Goal: Ask a question

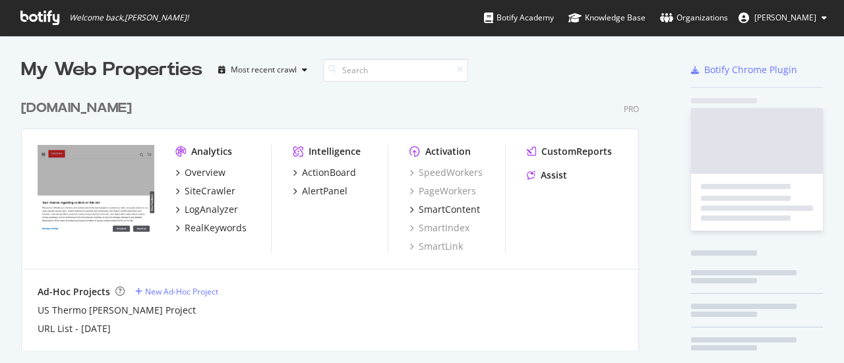
scroll to position [353, 823]
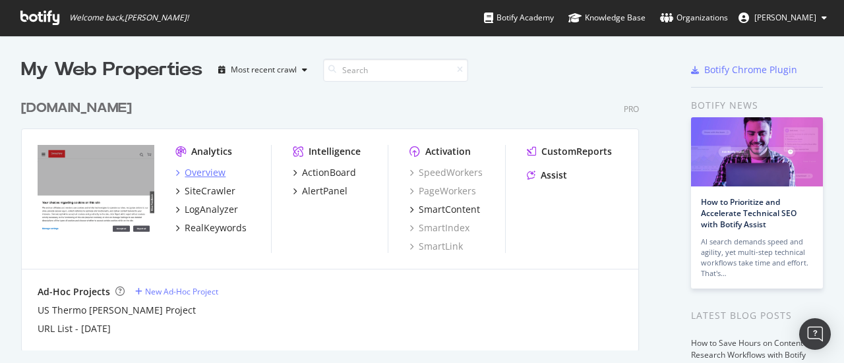
click at [199, 173] on div "Overview" at bounding box center [205, 172] width 41 height 13
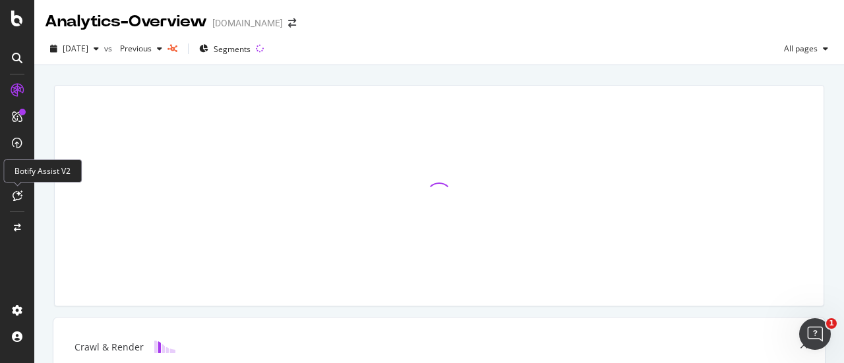
click at [16, 195] on icon at bounding box center [18, 195] width 10 height 11
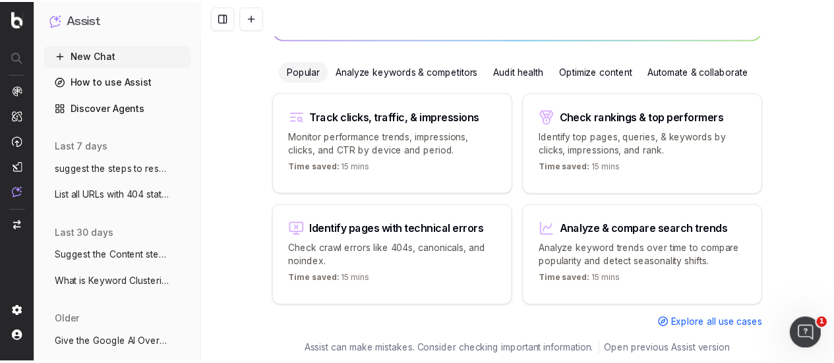
scroll to position [147, 0]
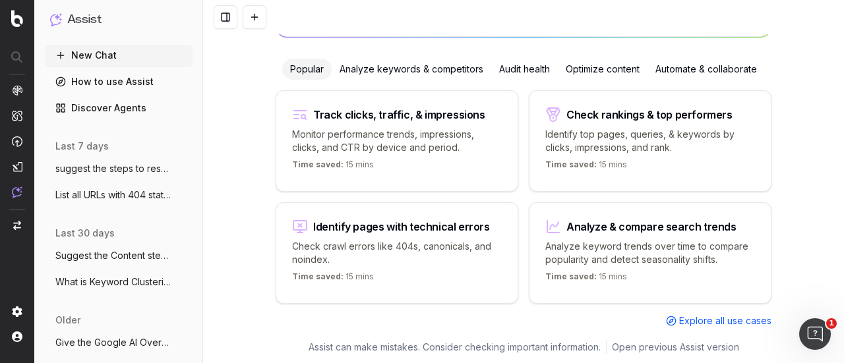
click at [733, 314] on span "Explore all use cases" at bounding box center [725, 320] width 92 height 13
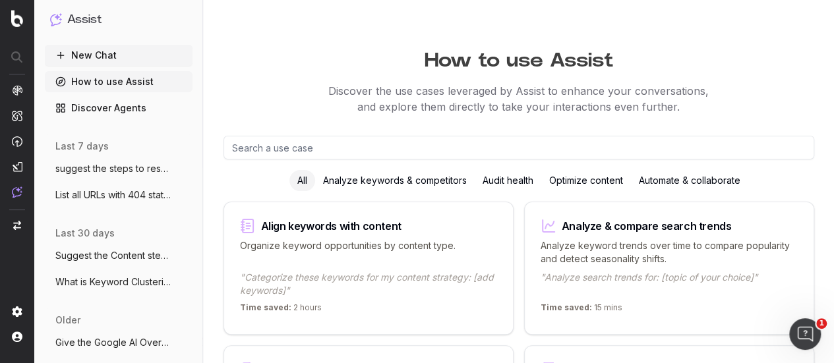
click at [122, 61] on button "New Chat" at bounding box center [119, 55] width 148 height 21
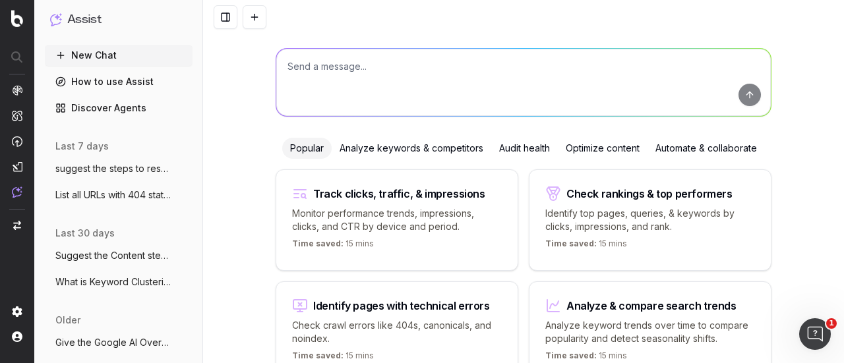
scroll to position [5, 0]
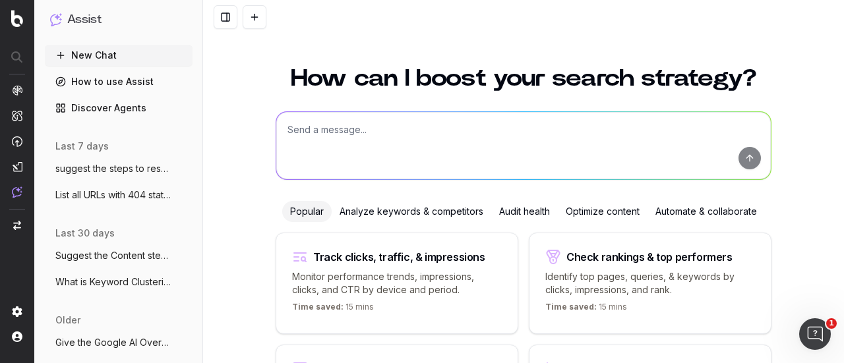
click at [369, 152] on textarea at bounding box center [523, 145] width 494 height 67
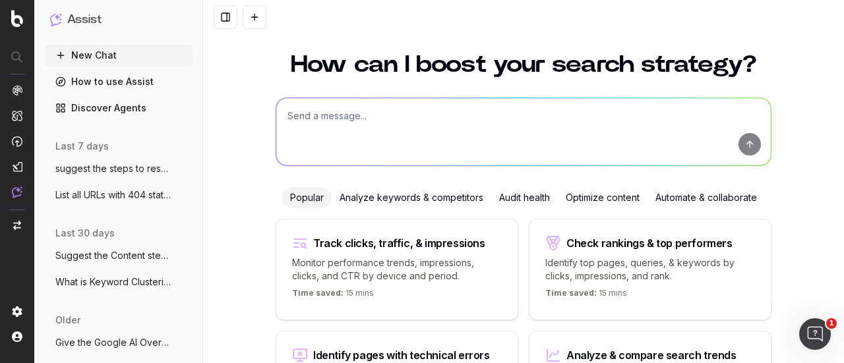
scroll to position [15, 0]
